Goal: Information Seeking & Learning: Learn about a topic

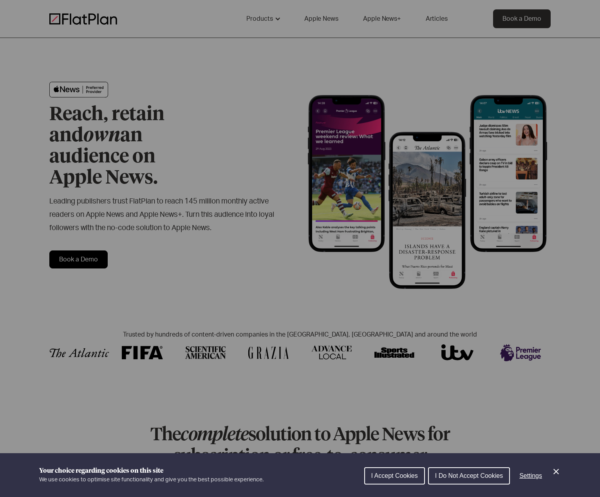
click at [386, 472] on button "I Accept Cookies" at bounding box center [394, 476] width 61 height 17
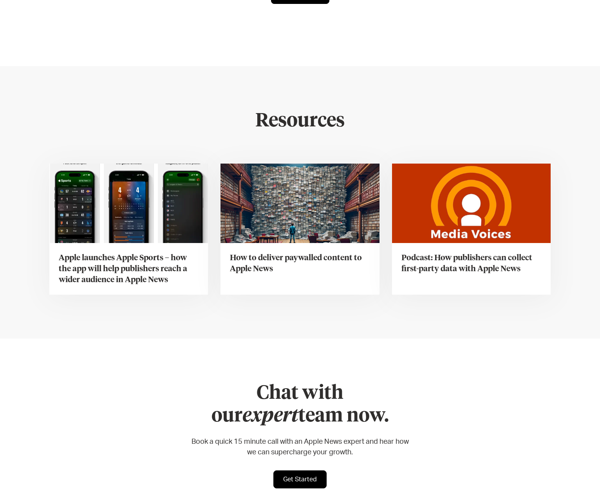
scroll to position [2931, 0]
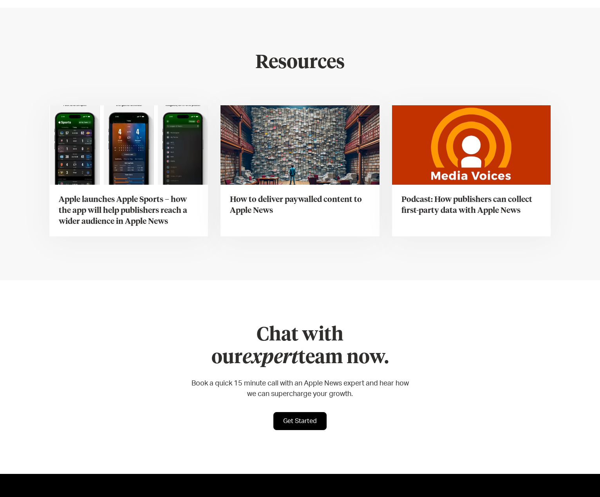
click at [305, 52] on h2 "Resources" at bounding box center [300, 63] width 301 height 23
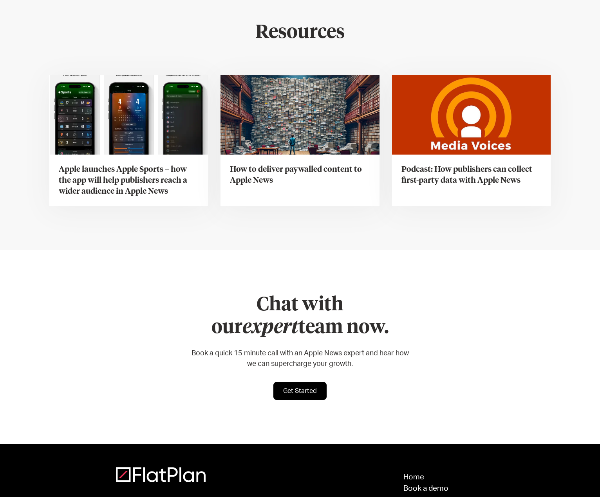
scroll to position [3009, 0]
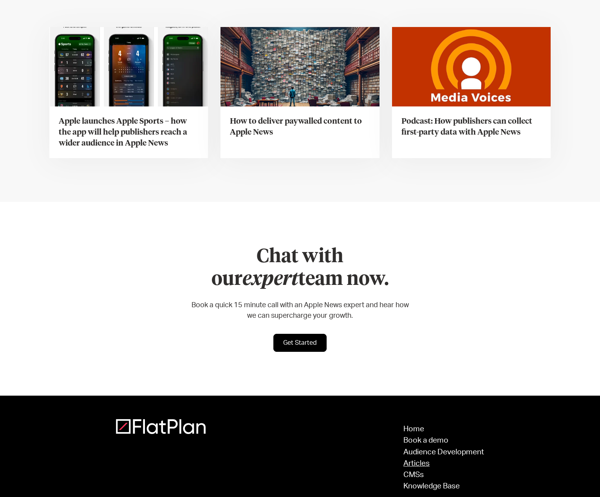
click at [423, 460] on link "Articles" at bounding box center [443, 463] width 81 height 7
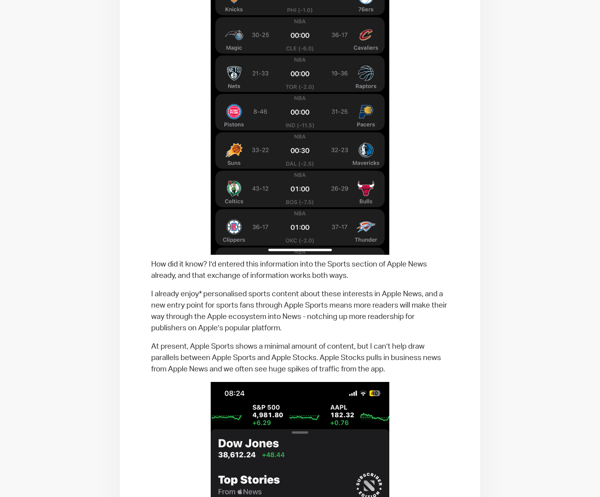
scroll to position [666, 0]
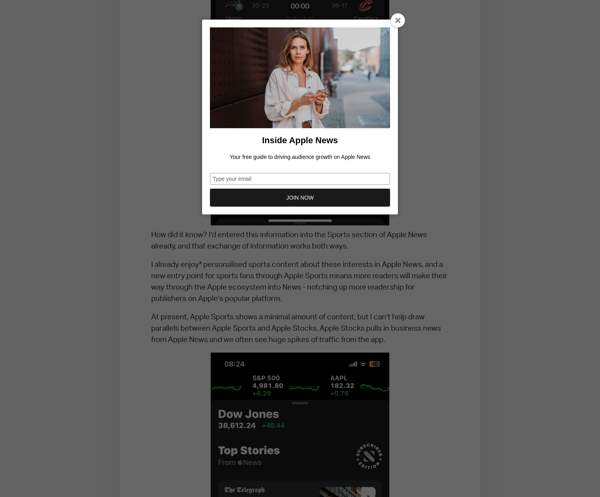
click at [395, 22] on icon at bounding box center [398, 21] width 6 height 6
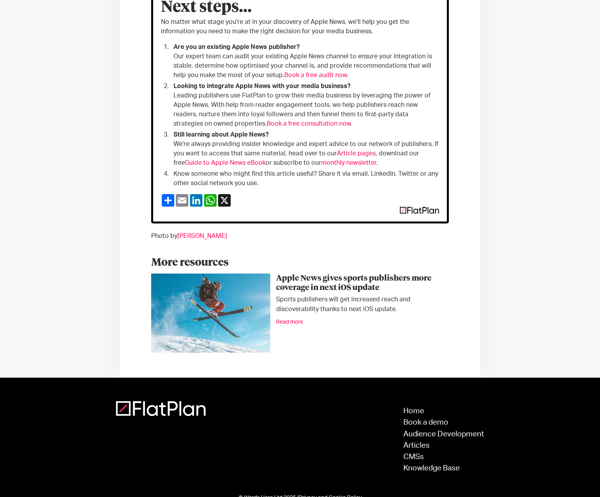
scroll to position [1650, 0]
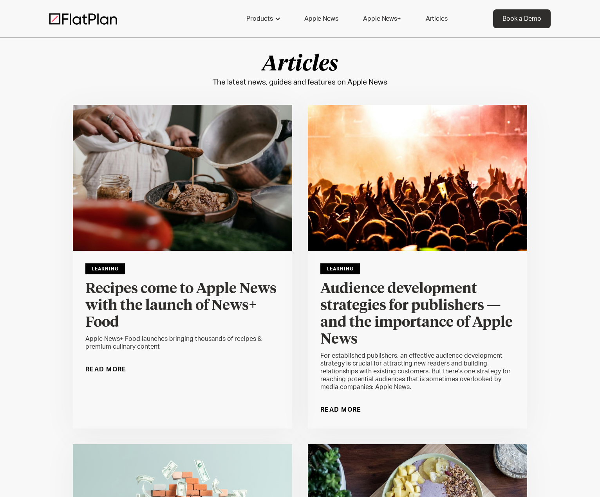
click at [114, 369] on div "Read More" at bounding box center [105, 369] width 41 height 13
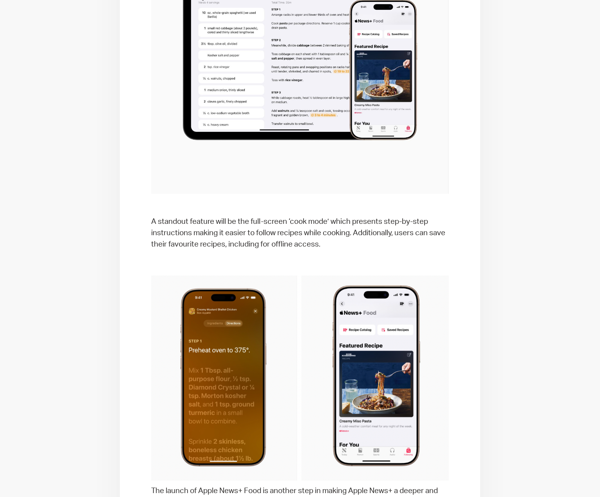
scroll to position [783, 0]
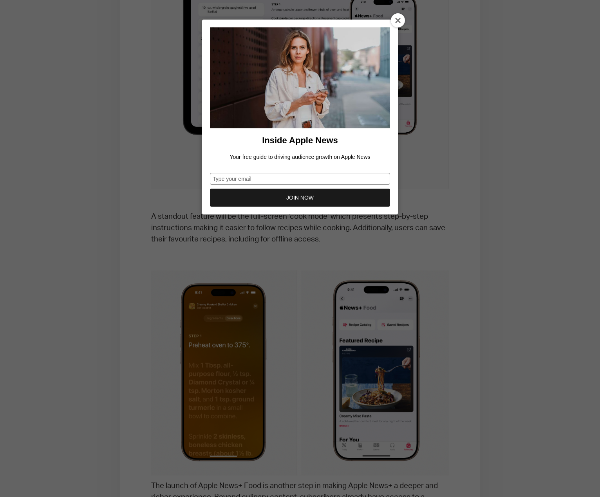
click at [395, 20] on icon at bounding box center [398, 21] width 6 height 6
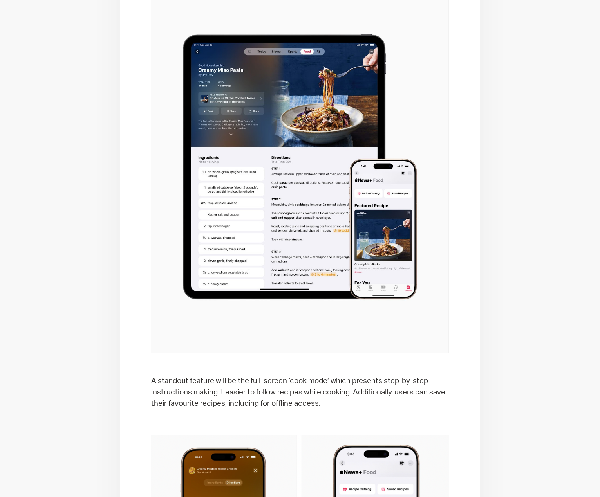
scroll to position [548, 0]
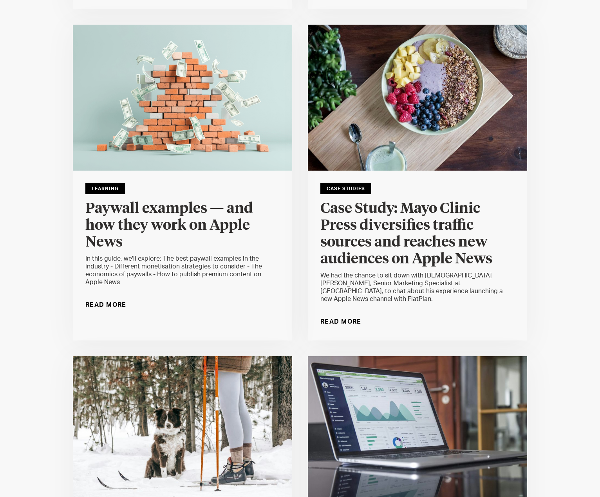
scroll to position [431, 0]
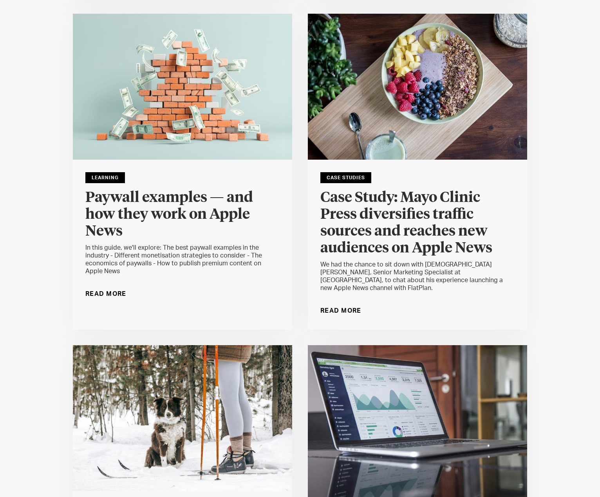
click at [140, 213] on h4 "Paywall examples — and how they work on Apple News" at bounding box center [182, 215] width 194 height 51
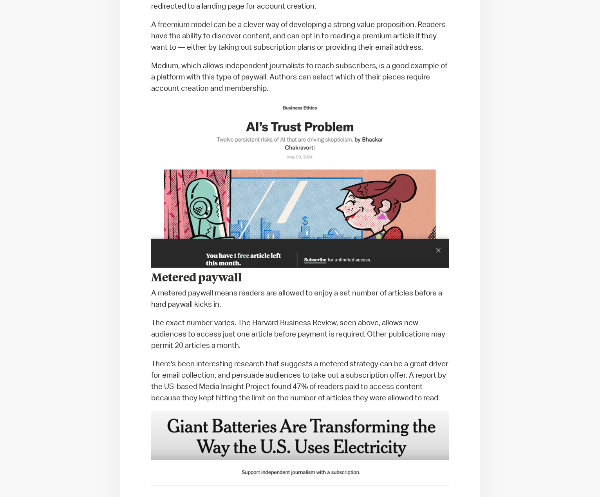
scroll to position [1410, 0]
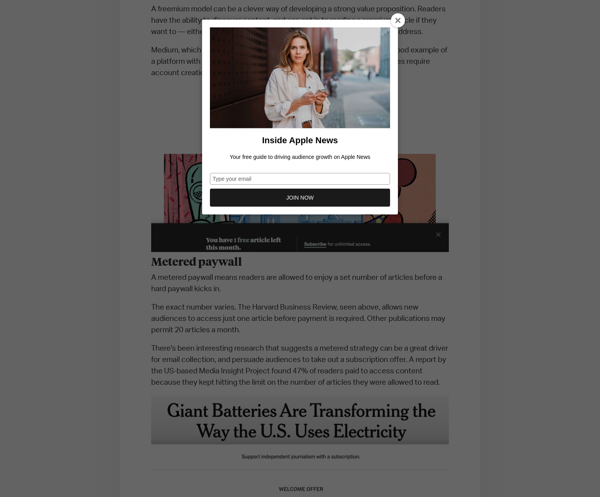
click at [396, 20] on icon at bounding box center [398, 21] width 6 height 6
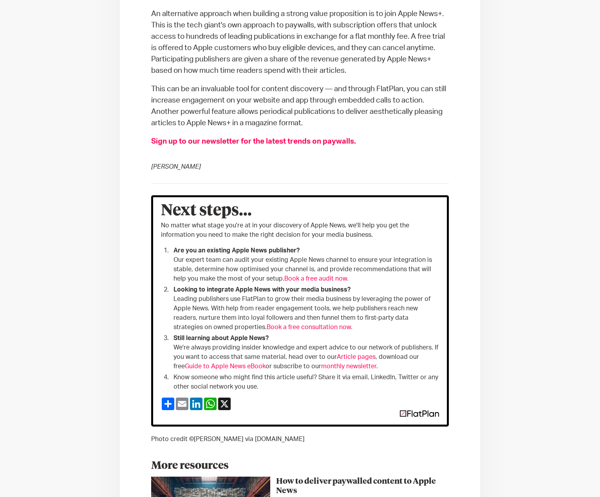
scroll to position [3485, 0]
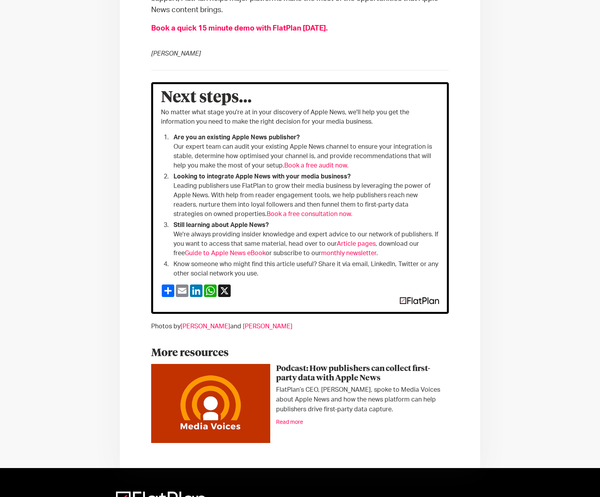
scroll to position [1958, 0]
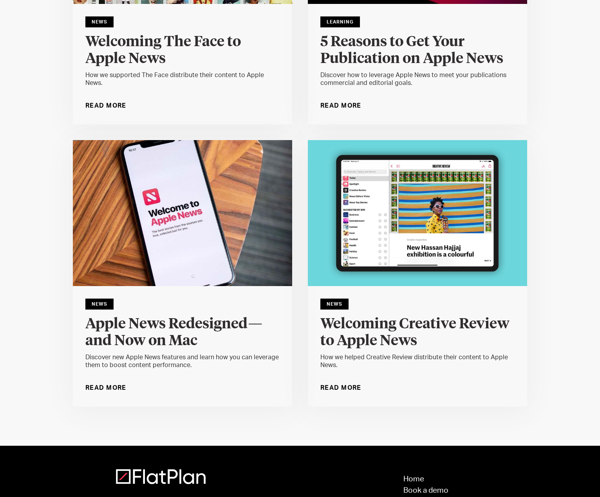
scroll to position [9007, 0]
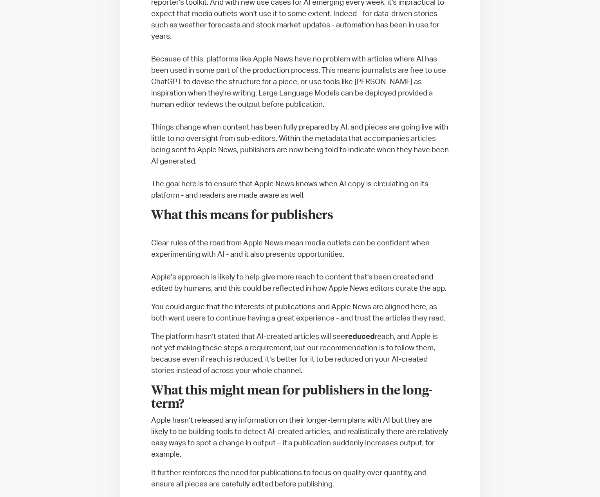
scroll to position [548, 0]
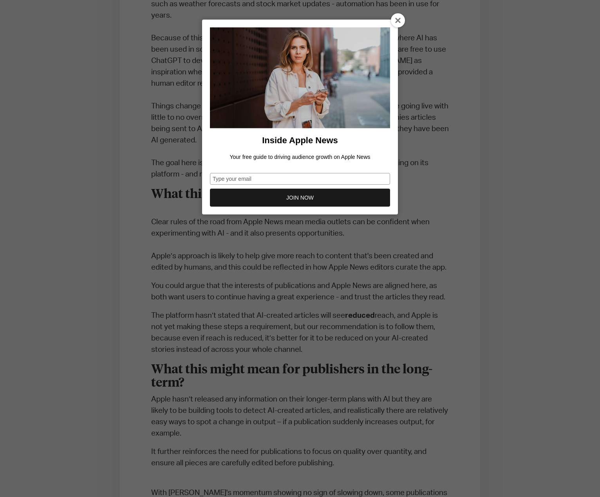
click at [396, 20] on icon at bounding box center [398, 21] width 6 height 6
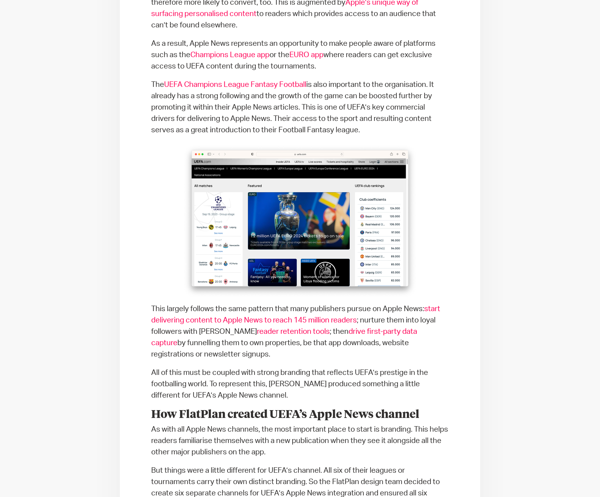
scroll to position [744, 0]
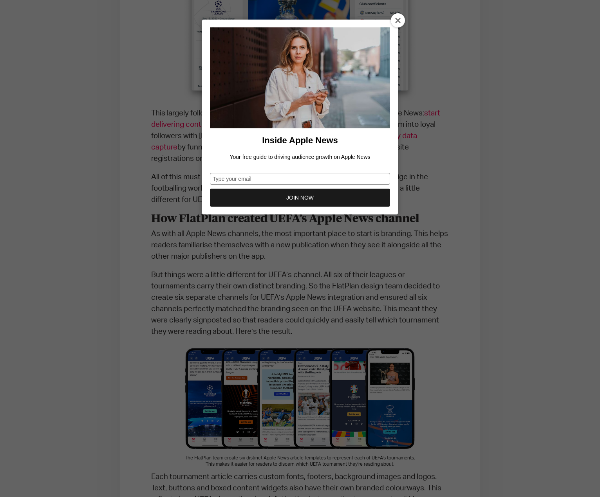
click at [395, 21] on icon at bounding box center [398, 21] width 6 height 6
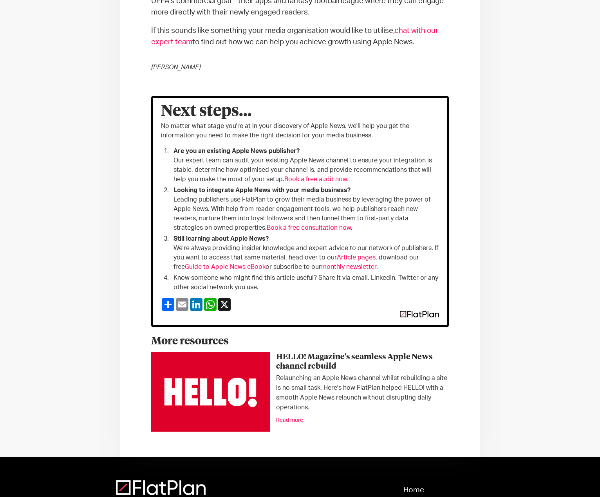
scroll to position [1410, 0]
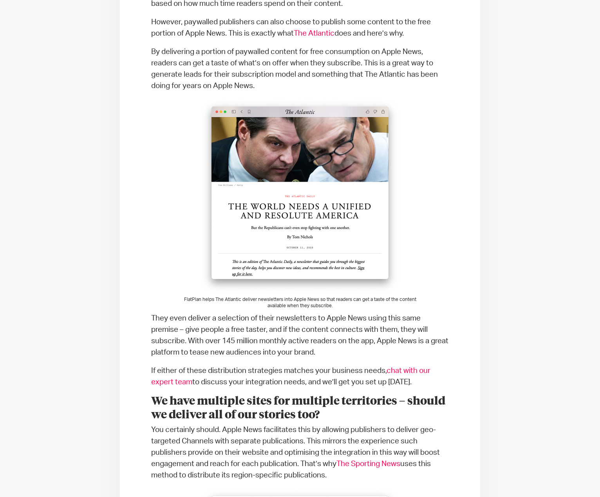
scroll to position [1292, 0]
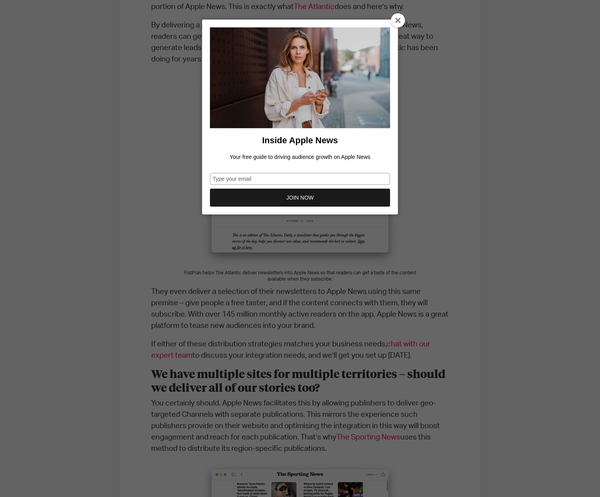
click at [398, 22] on icon at bounding box center [398, 21] width 6 height 6
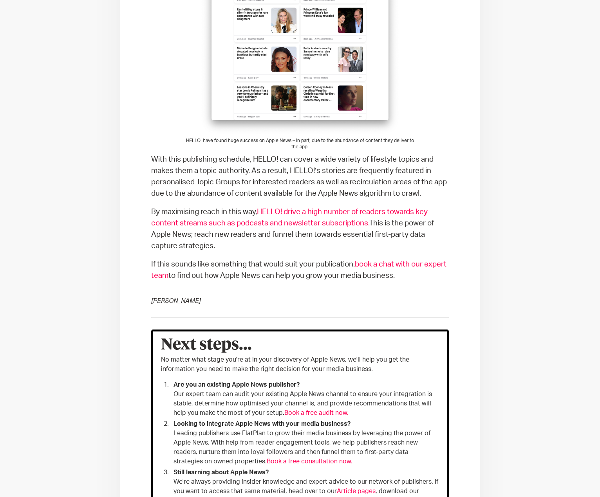
scroll to position [2350, 0]
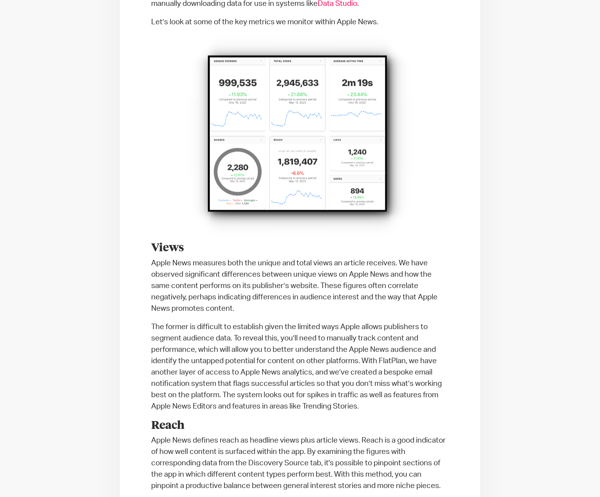
scroll to position [470, 0]
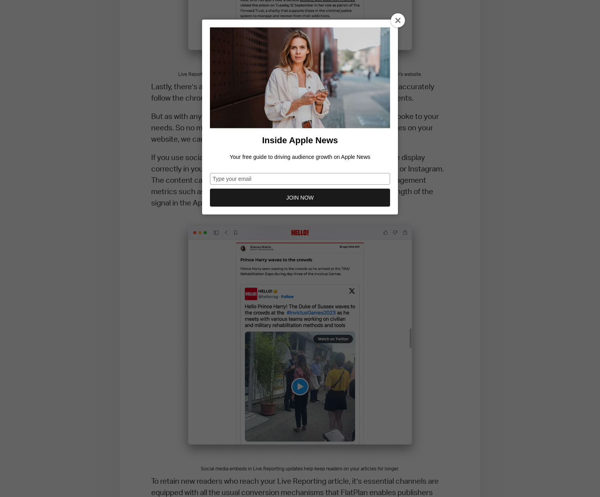
scroll to position [1253, 0]
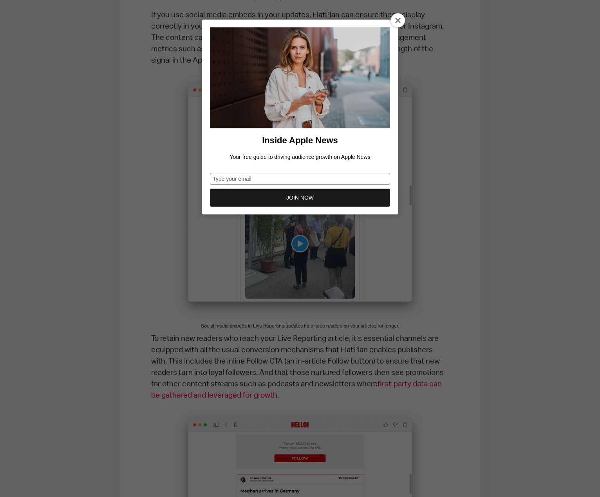
click at [396, 19] on icon at bounding box center [398, 21] width 6 height 6
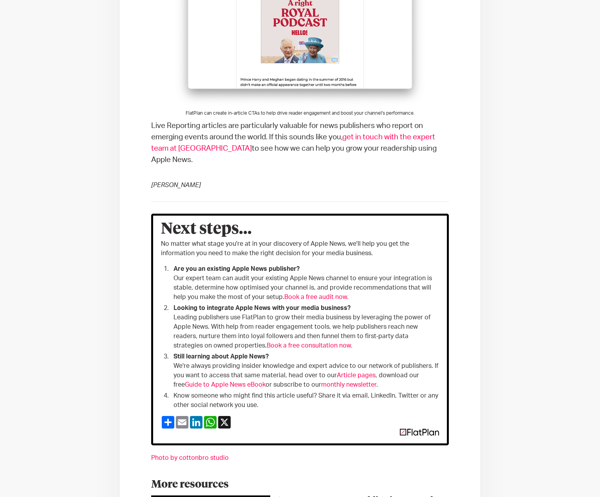
scroll to position [2033, 0]
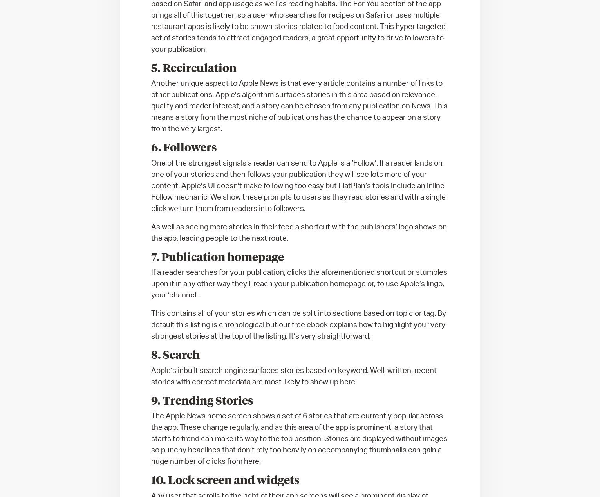
scroll to position [744, 0]
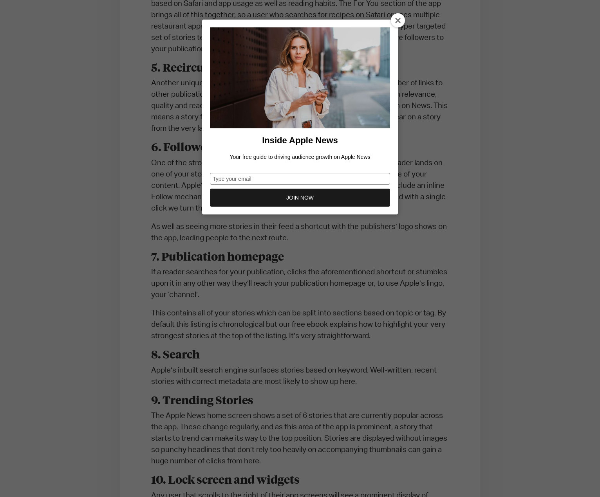
click at [396, 20] on icon at bounding box center [398, 21] width 6 height 6
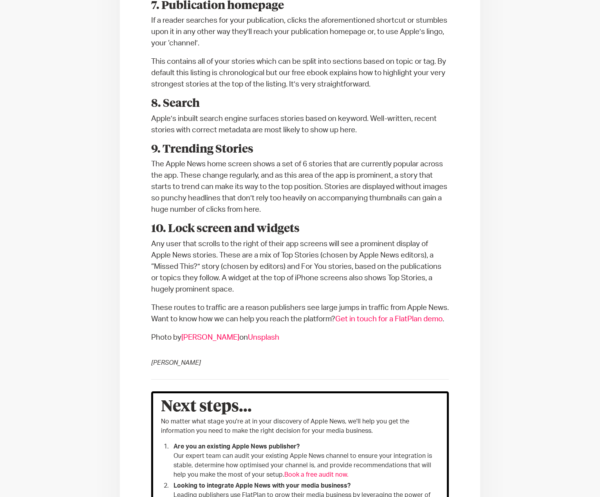
scroll to position [1018, 0]
